Goal: Transaction & Acquisition: Purchase product/service

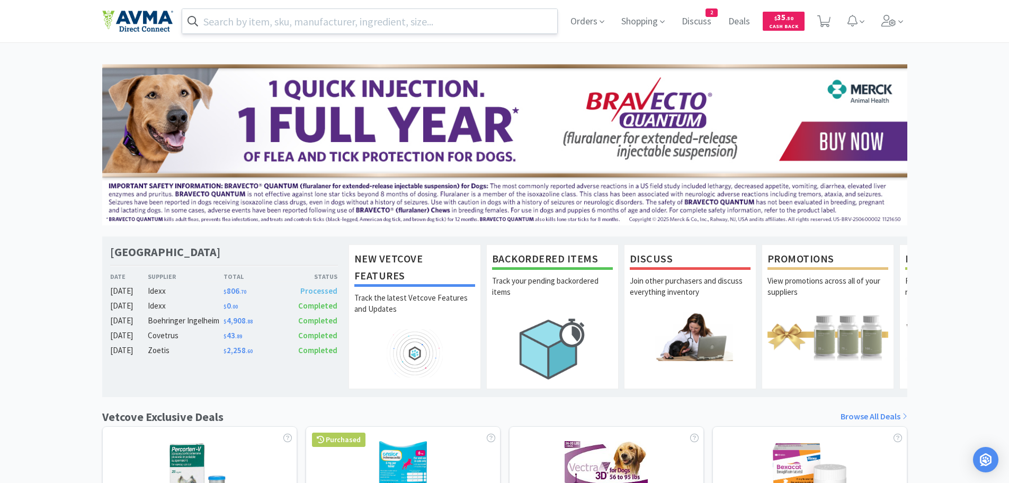
click at [275, 19] on input "text" at bounding box center [370, 21] width 376 height 24
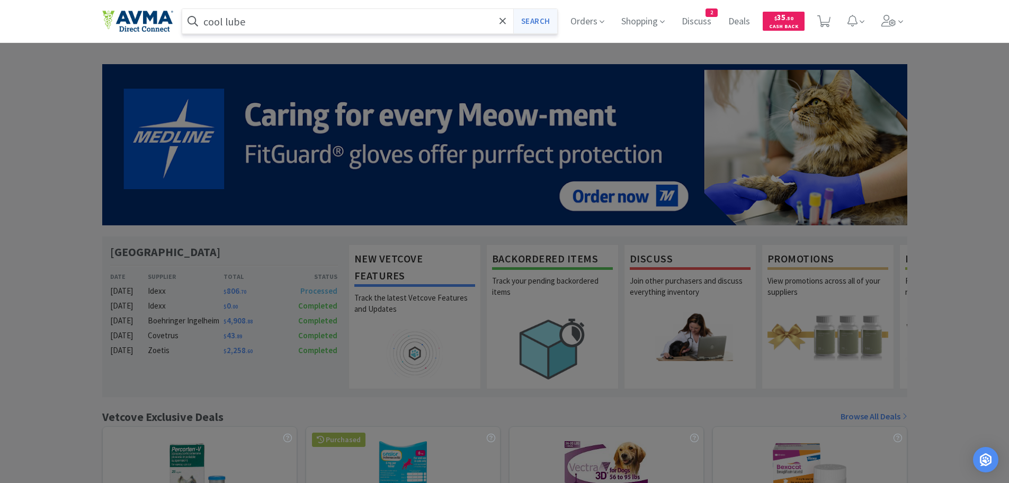
click at [534, 17] on button "Search" at bounding box center [535, 21] width 44 height 24
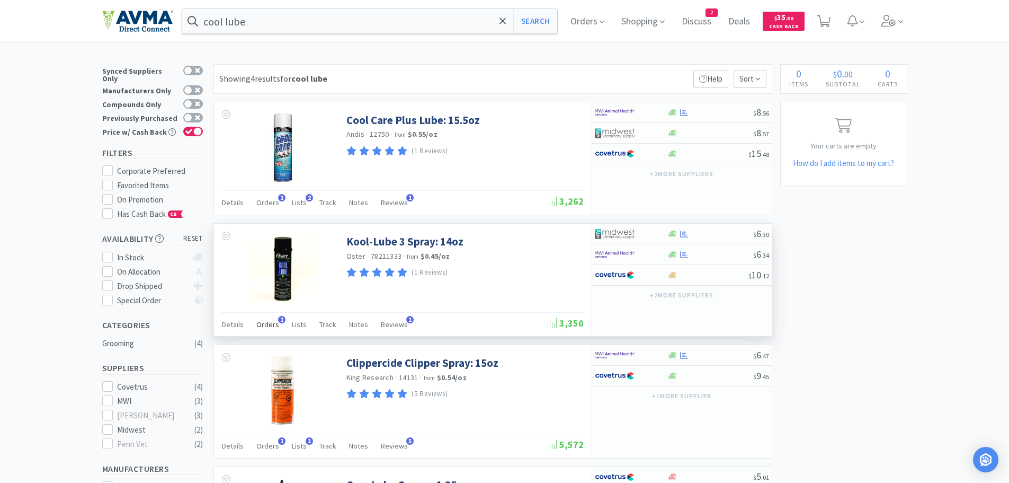
click at [270, 327] on span "Orders" at bounding box center [267, 324] width 23 height 10
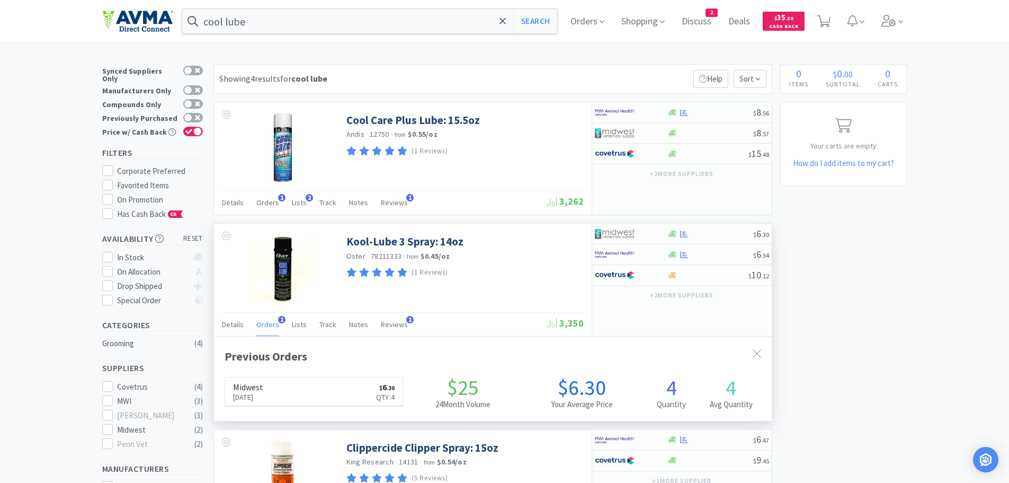
scroll to position [274, 558]
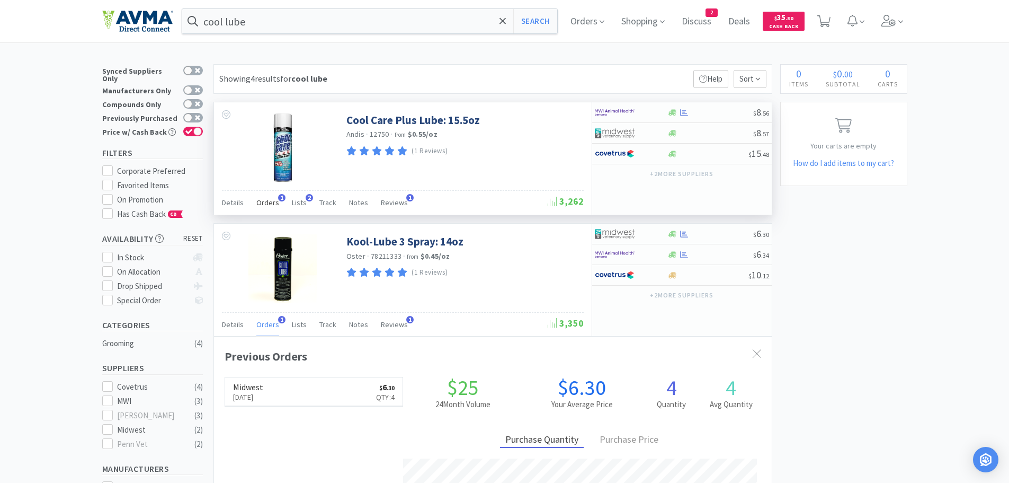
click at [266, 201] on span "Orders" at bounding box center [267, 203] width 23 height 10
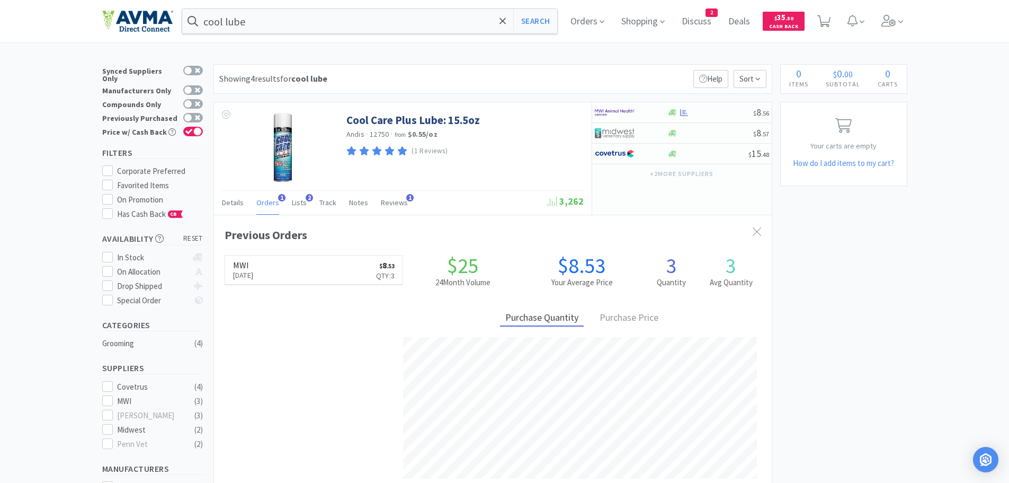
scroll to position [112, 0]
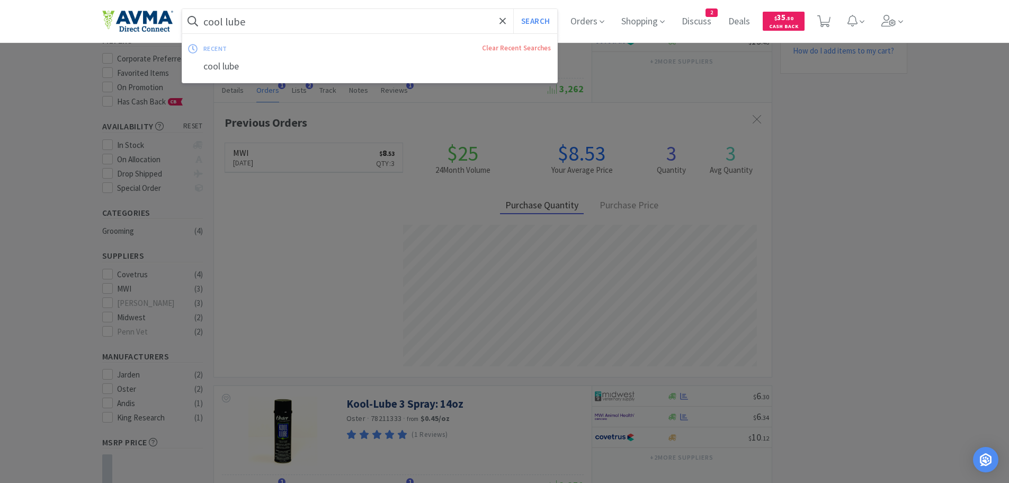
click at [372, 12] on input "cool lube" at bounding box center [370, 21] width 376 height 24
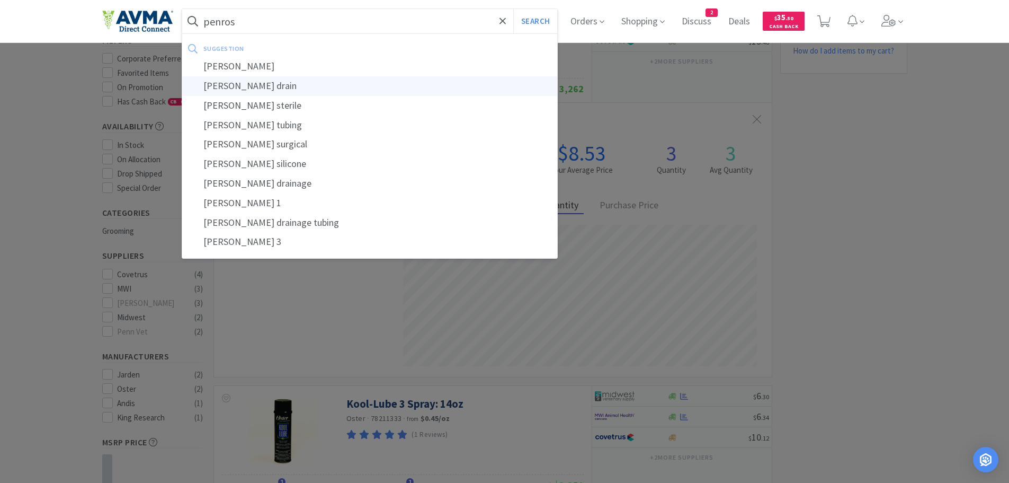
click at [308, 86] on div "[PERSON_NAME] drain" at bounding box center [370, 86] width 376 height 20
type input "[PERSON_NAME] drain"
